Goal: Register for event/course

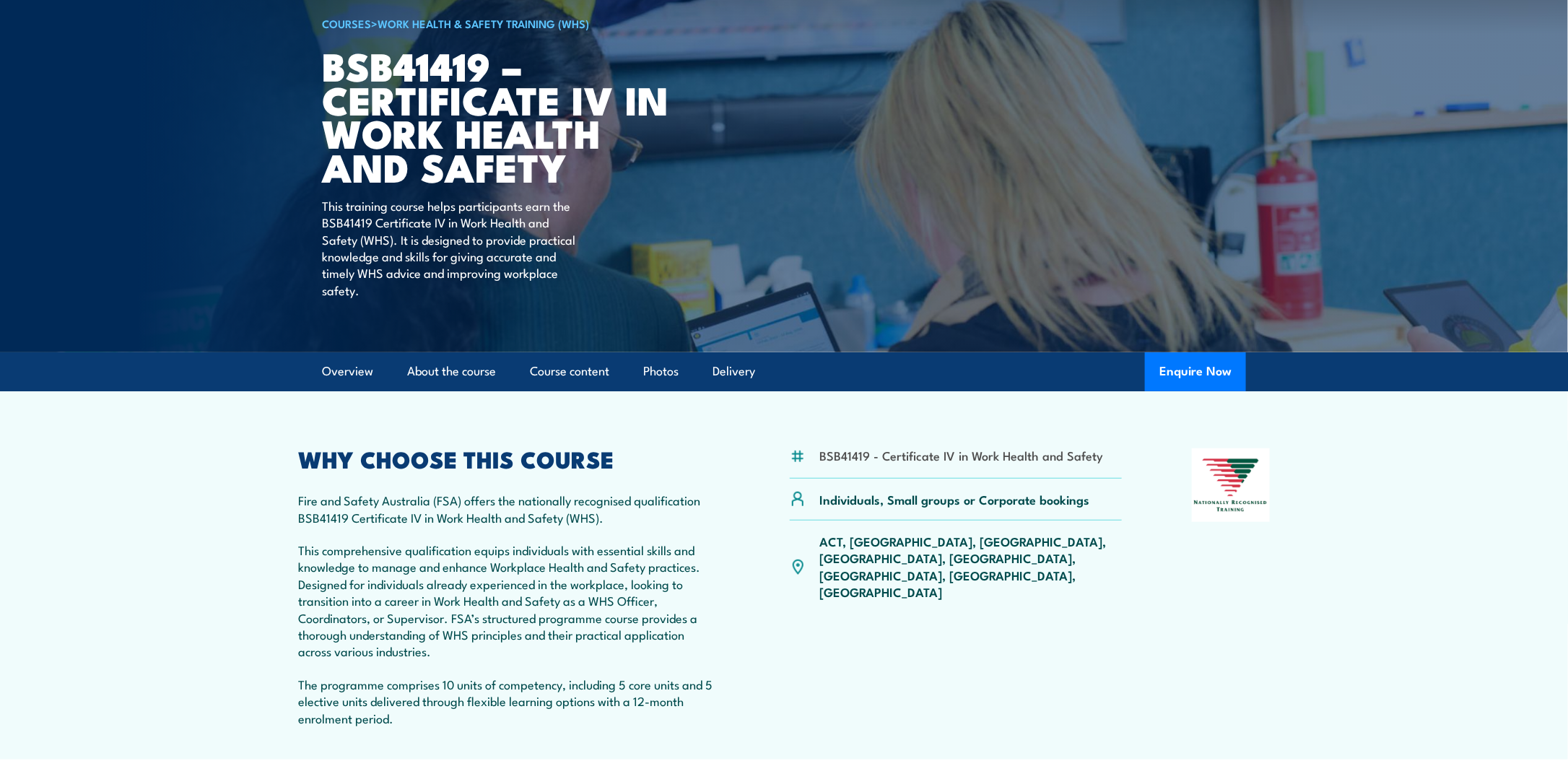
scroll to position [217, 0]
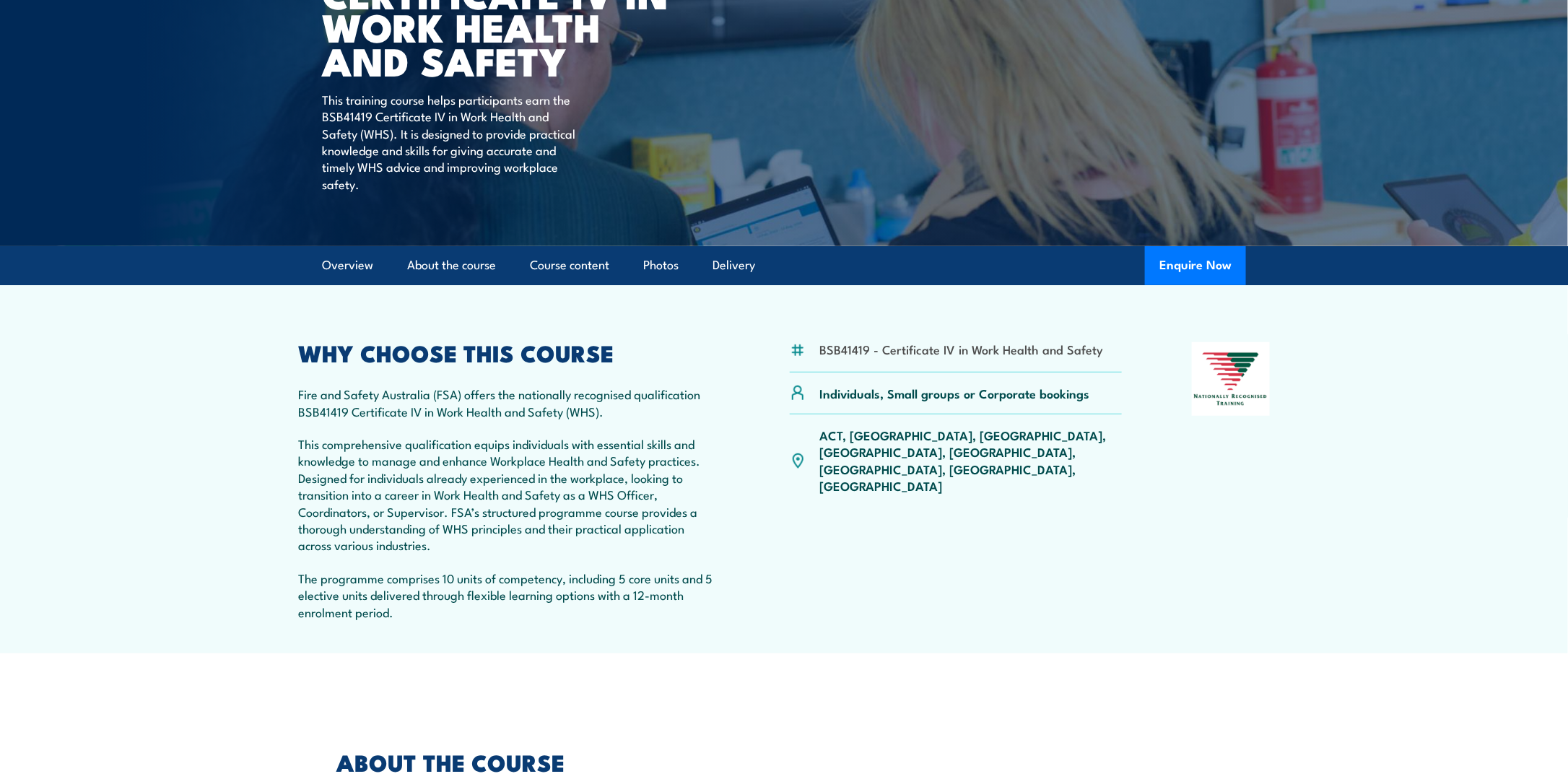
click at [865, 437] on p "ACT, [GEOGRAPHIC_DATA], [GEOGRAPHIC_DATA], [GEOGRAPHIC_DATA], [GEOGRAPHIC_DATA]…" at bounding box center [970, 461] width 302 height 68
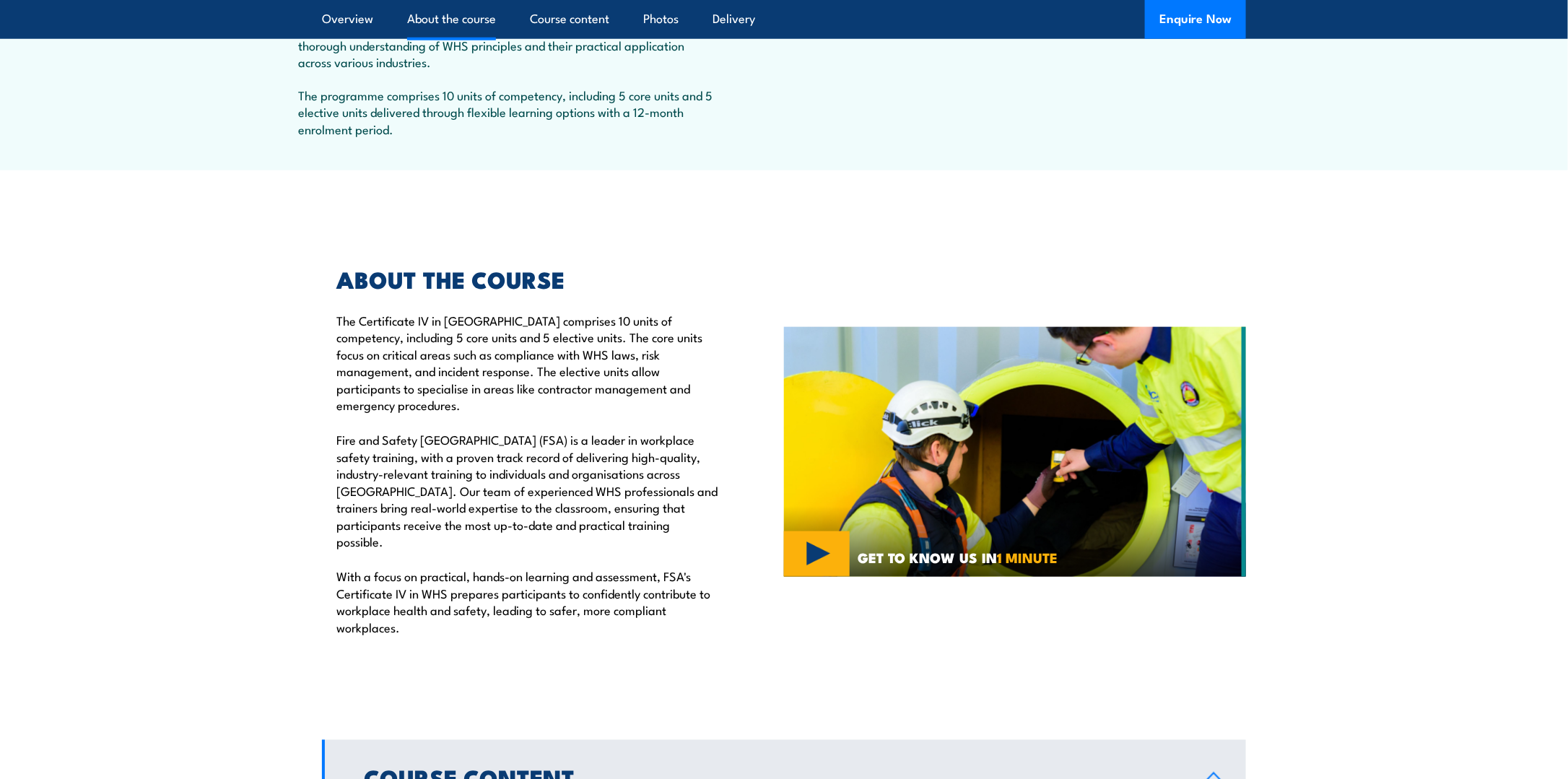
scroll to position [506, 0]
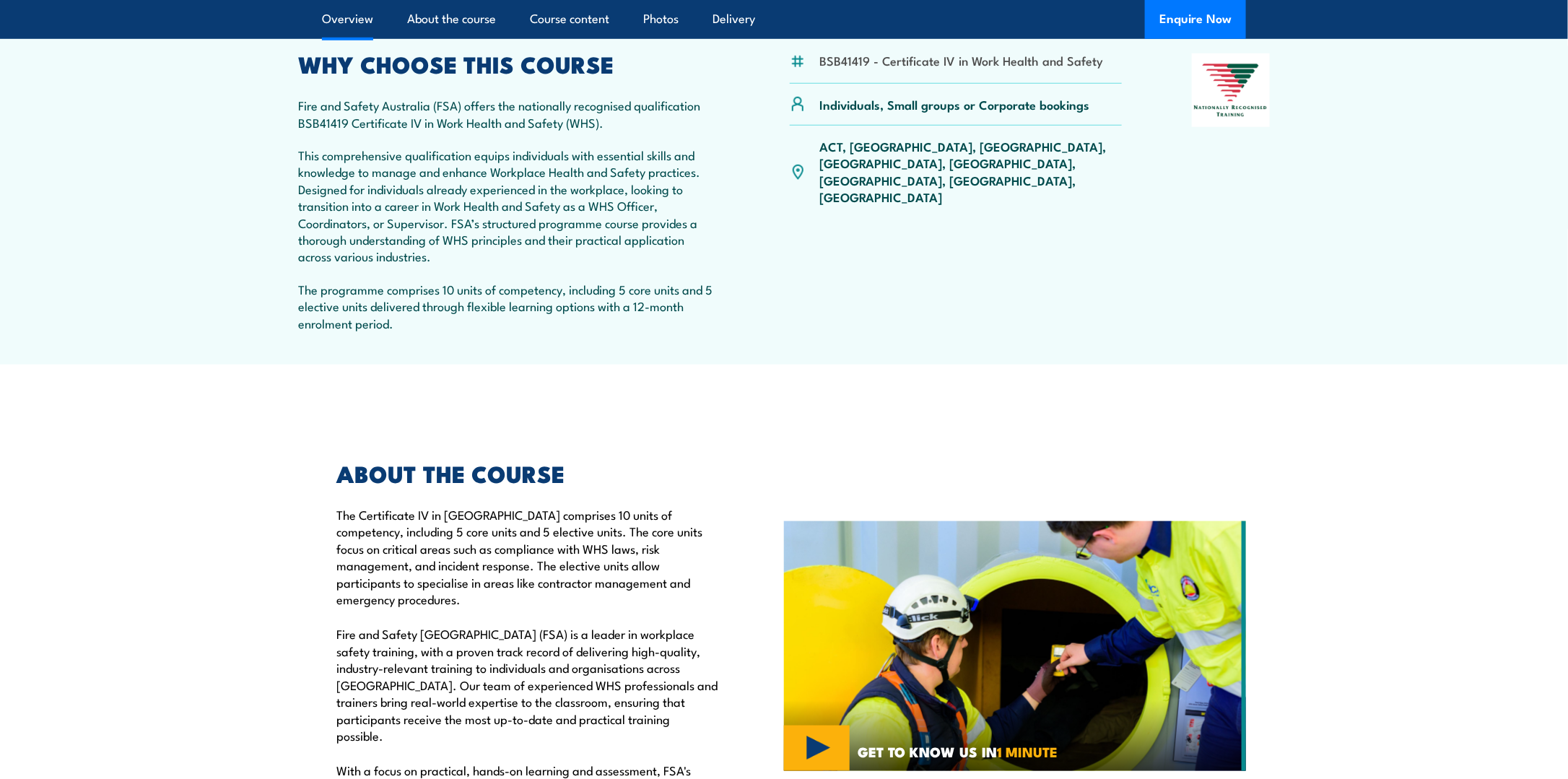
click at [866, 146] on p "ACT, [GEOGRAPHIC_DATA], [GEOGRAPHIC_DATA], [GEOGRAPHIC_DATA], [GEOGRAPHIC_DATA]…" at bounding box center [970, 172] width 302 height 68
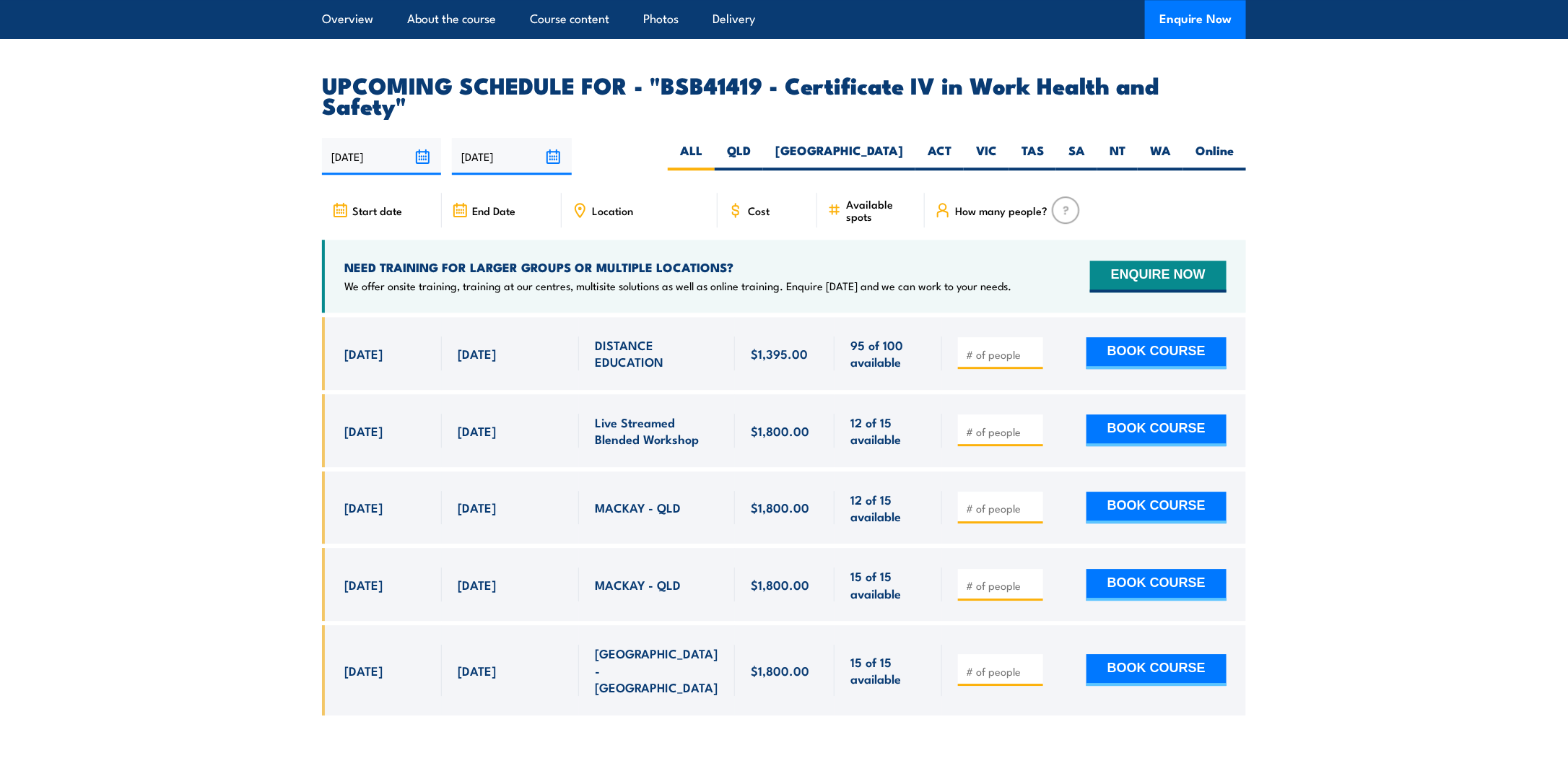
scroll to position [4549, 0]
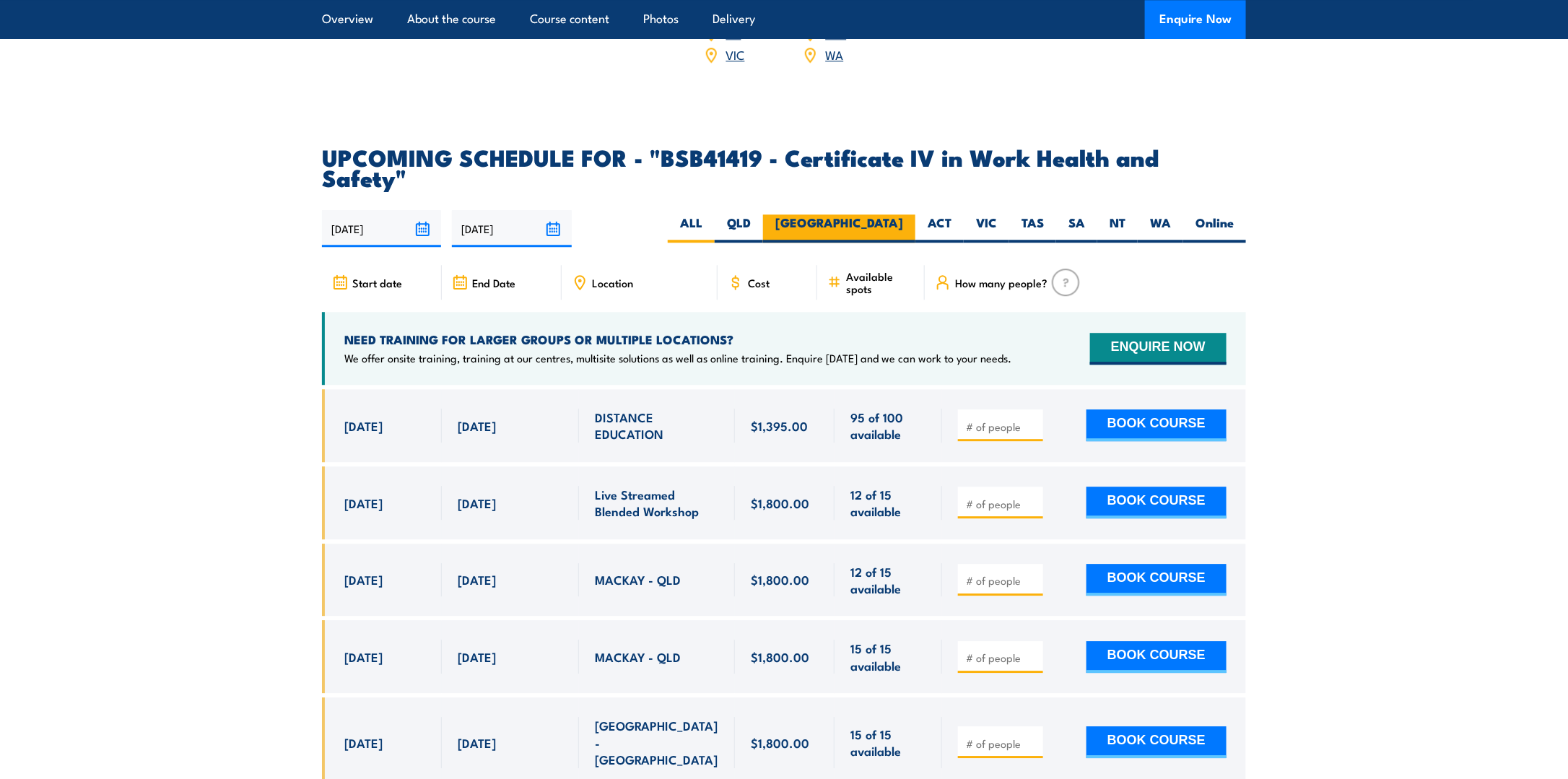
click at [878, 214] on label "[GEOGRAPHIC_DATA]" at bounding box center [839, 228] width 152 height 28
click at [903, 214] on input "[GEOGRAPHIC_DATA]" at bounding box center [908, 219] width 9 height 9
radio input "true"
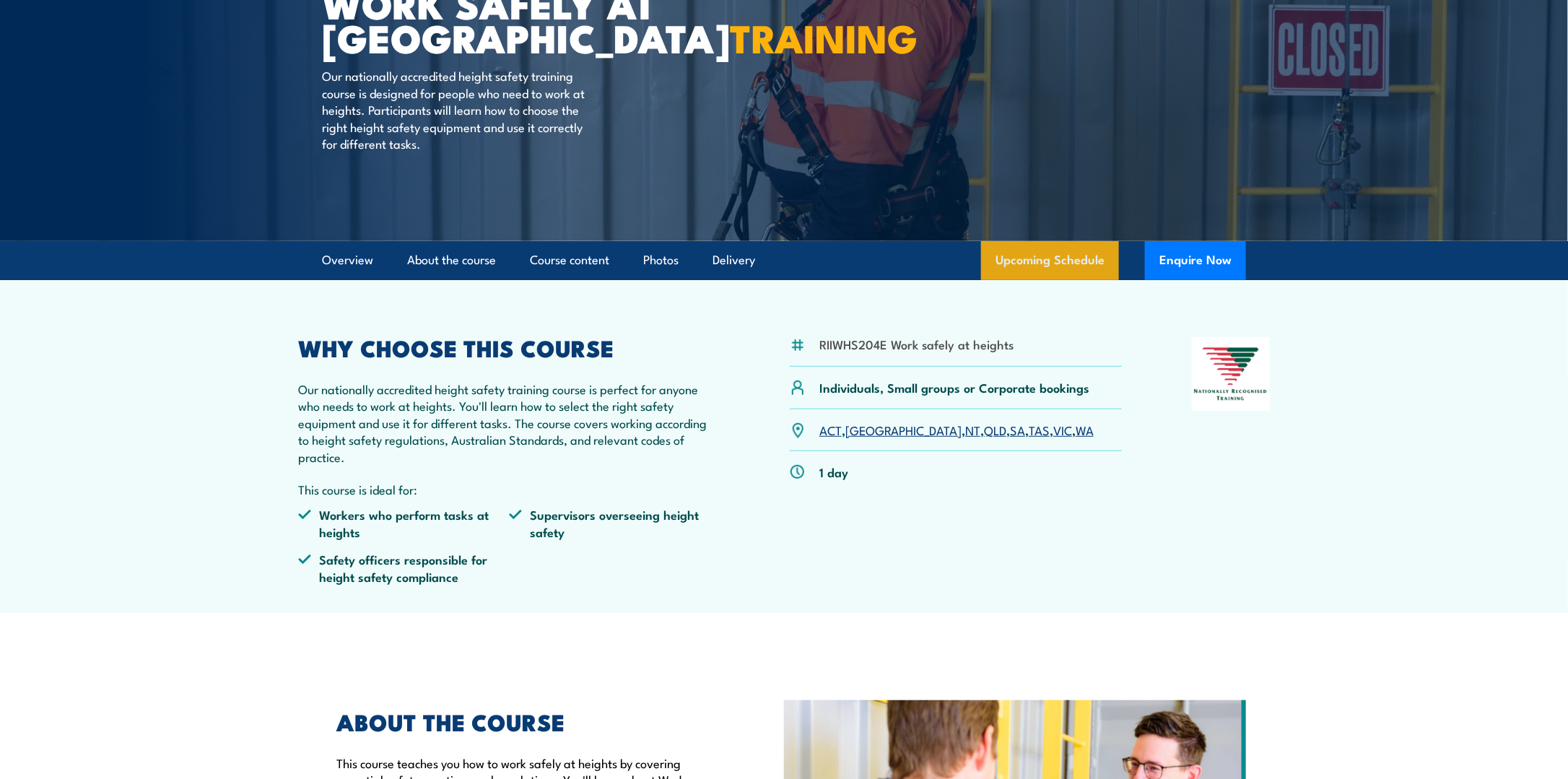
scroll to position [289, 0]
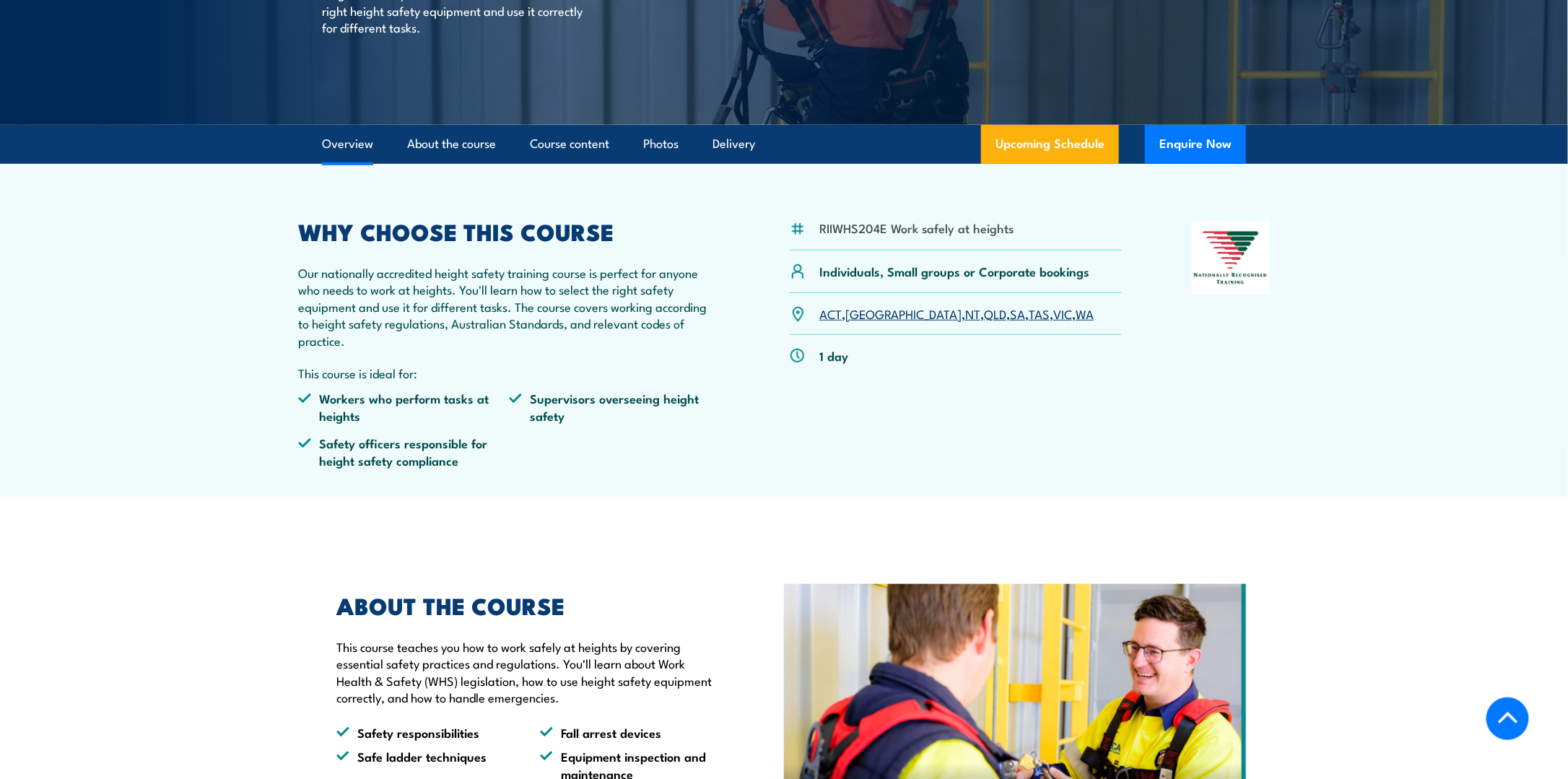
click at [862, 315] on link "[GEOGRAPHIC_DATA]" at bounding box center [903, 313] width 117 height 17
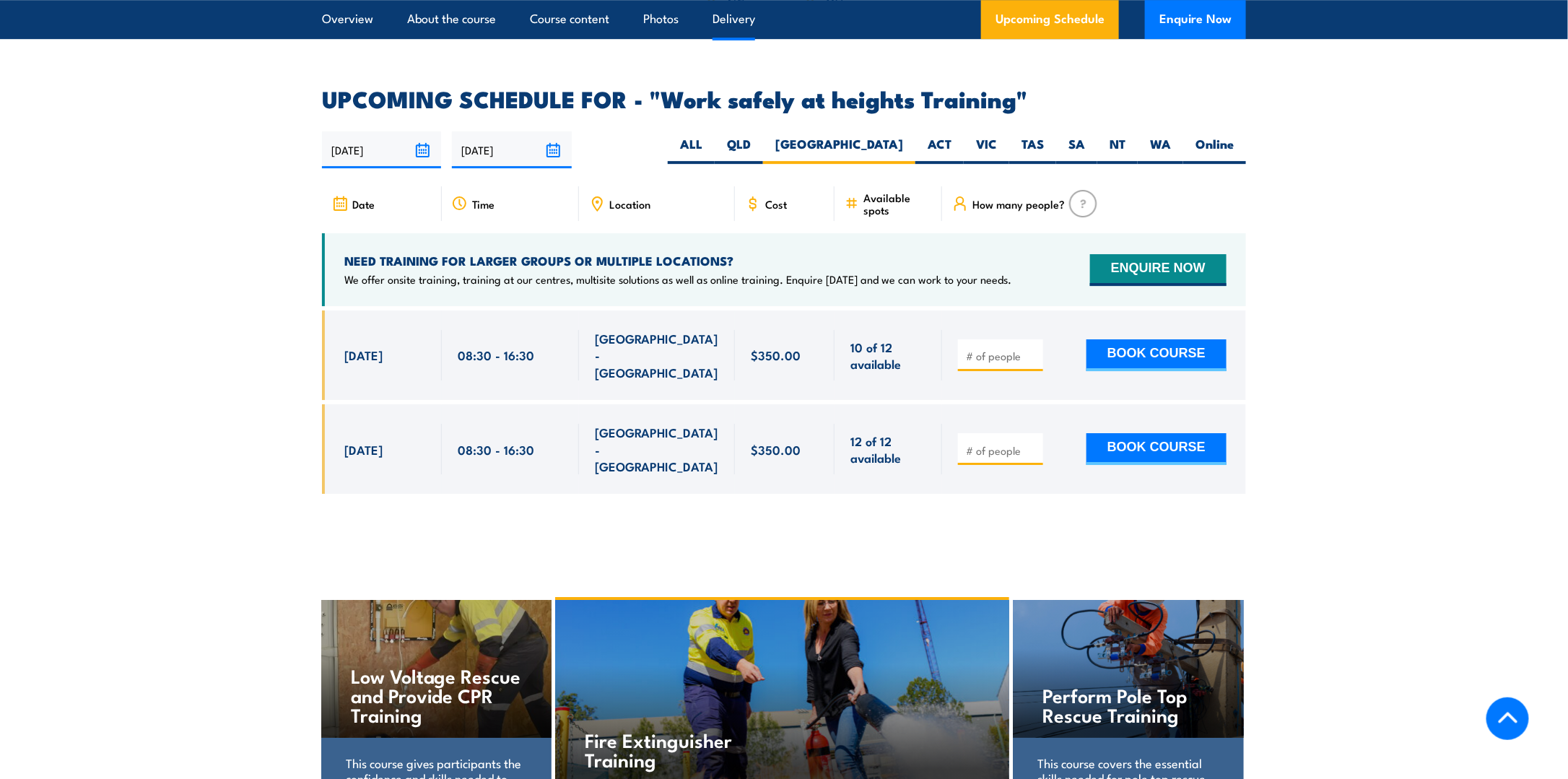
scroll to position [2297, 0]
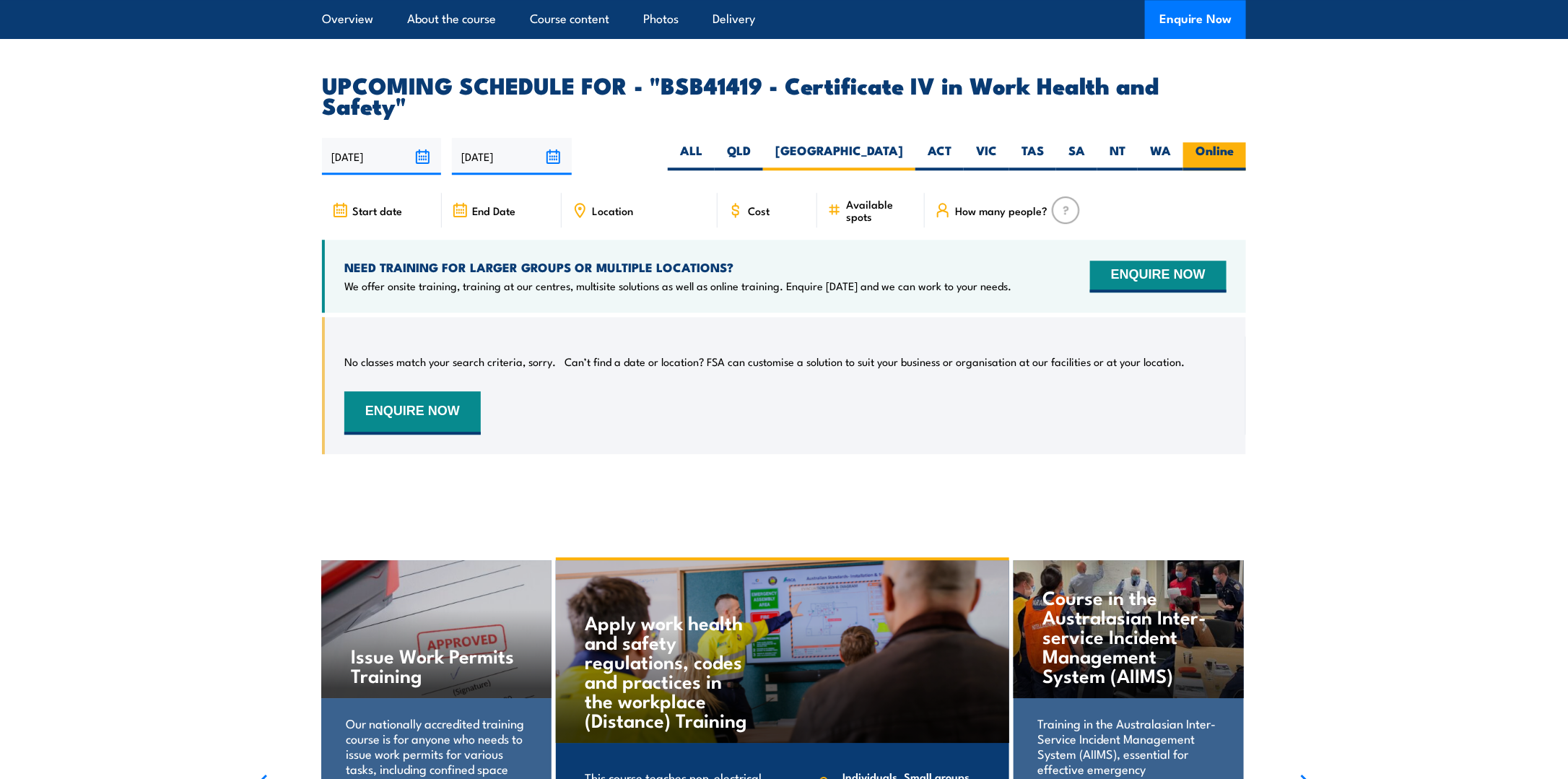
click at [1205, 143] on label "Online" at bounding box center [1214, 157] width 63 height 28
click at [1234, 143] on input "Online" at bounding box center [1239, 147] width 9 height 9
radio input "true"
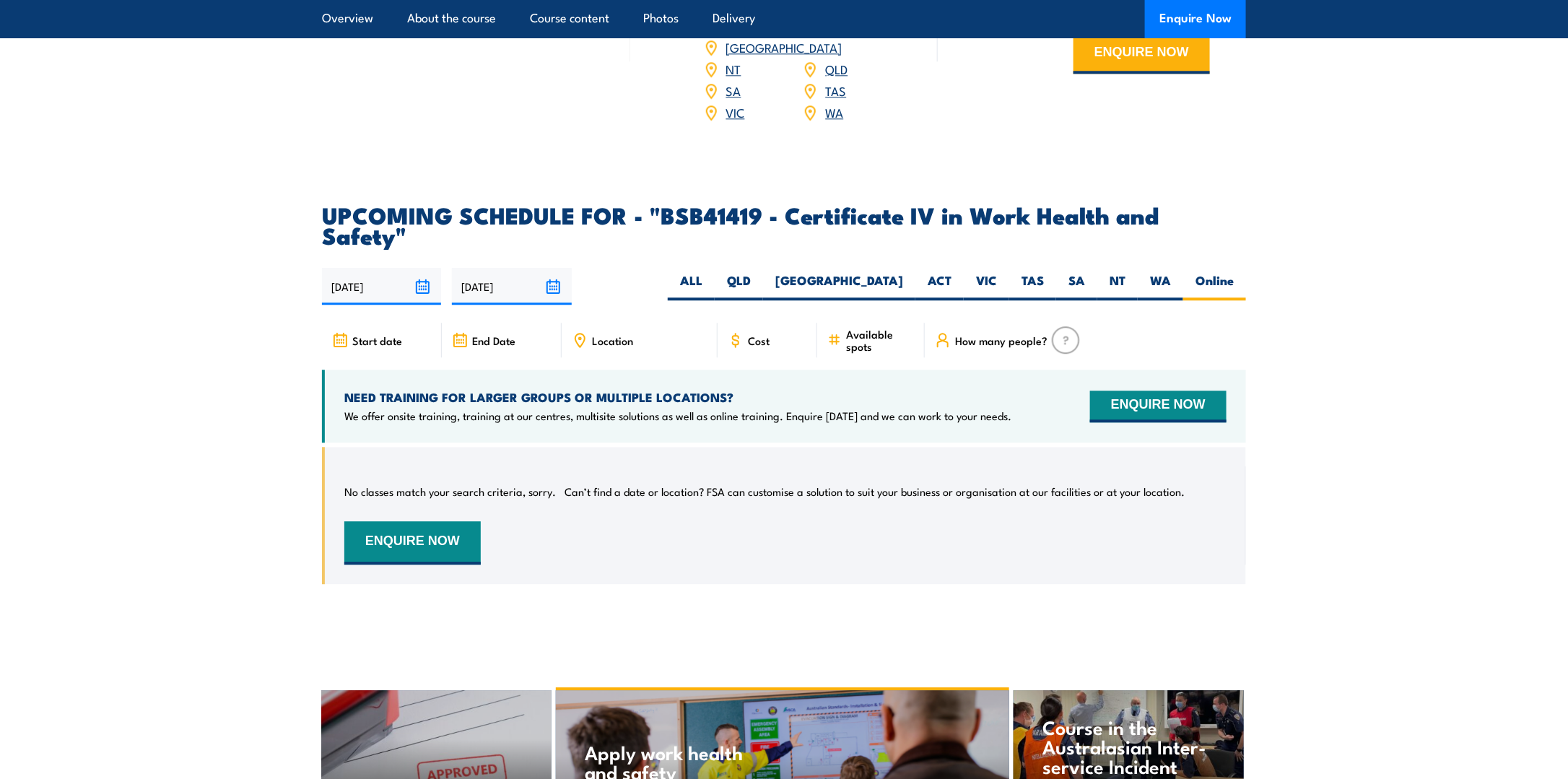
scroll to position [4621, 0]
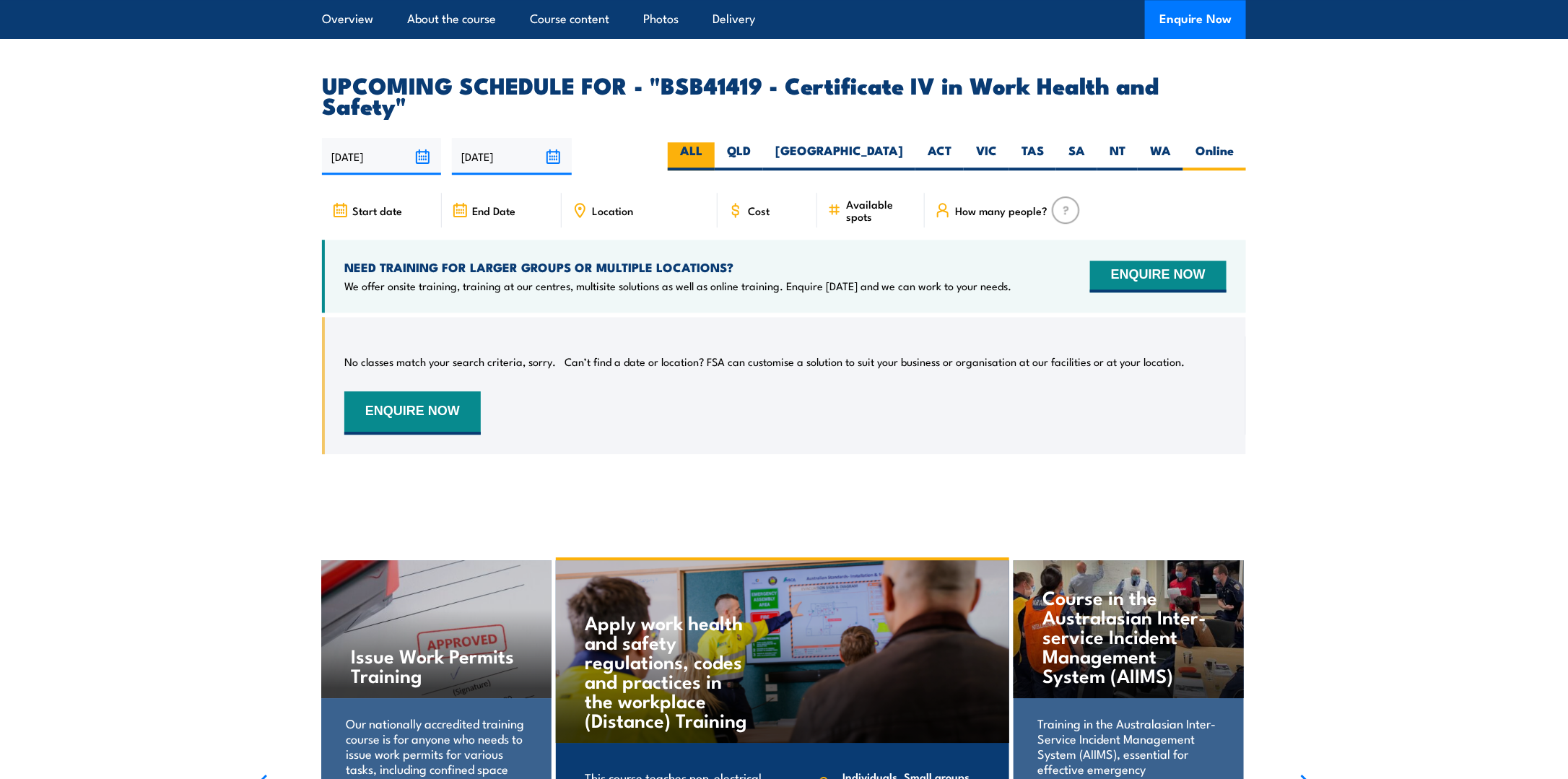
click at [714, 143] on label "ALL" at bounding box center [691, 157] width 47 height 28
click at [712, 143] on input "ALL" at bounding box center [707, 147] width 9 height 9
radio input "true"
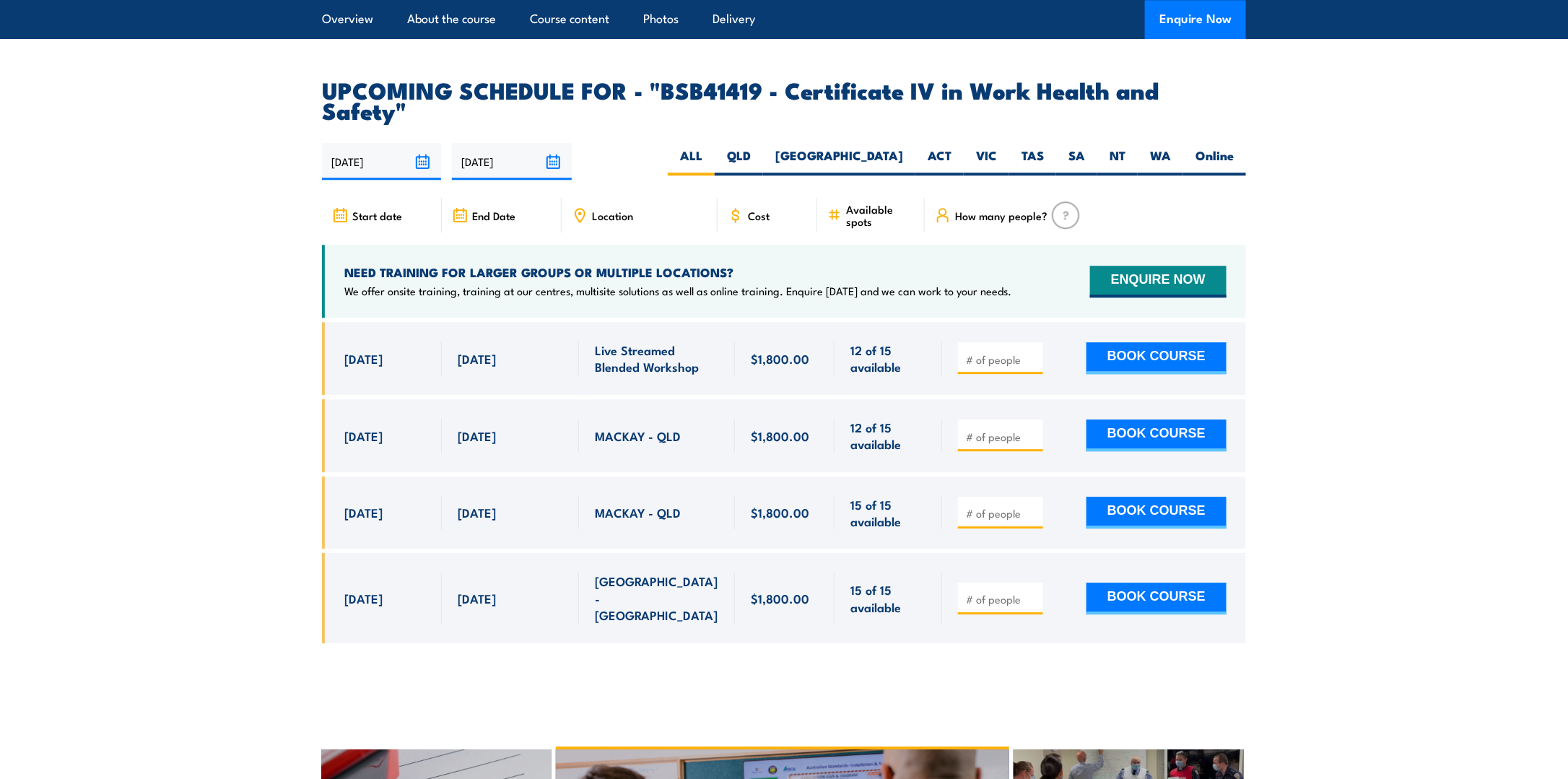
scroll to position [4621, 0]
